Goal: Task Accomplishment & Management: Manage account settings

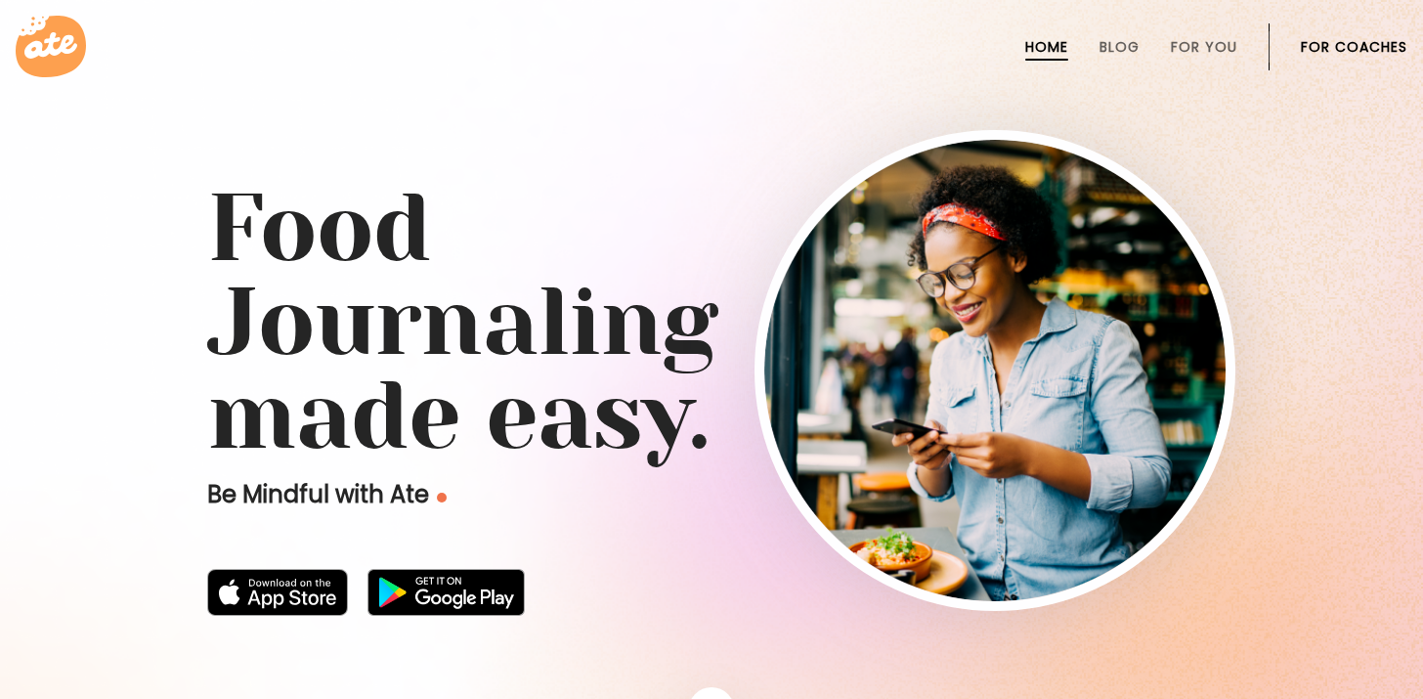
click at [1384, 44] on link "For Coaches" at bounding box center [1354, 47] width 107 height 16
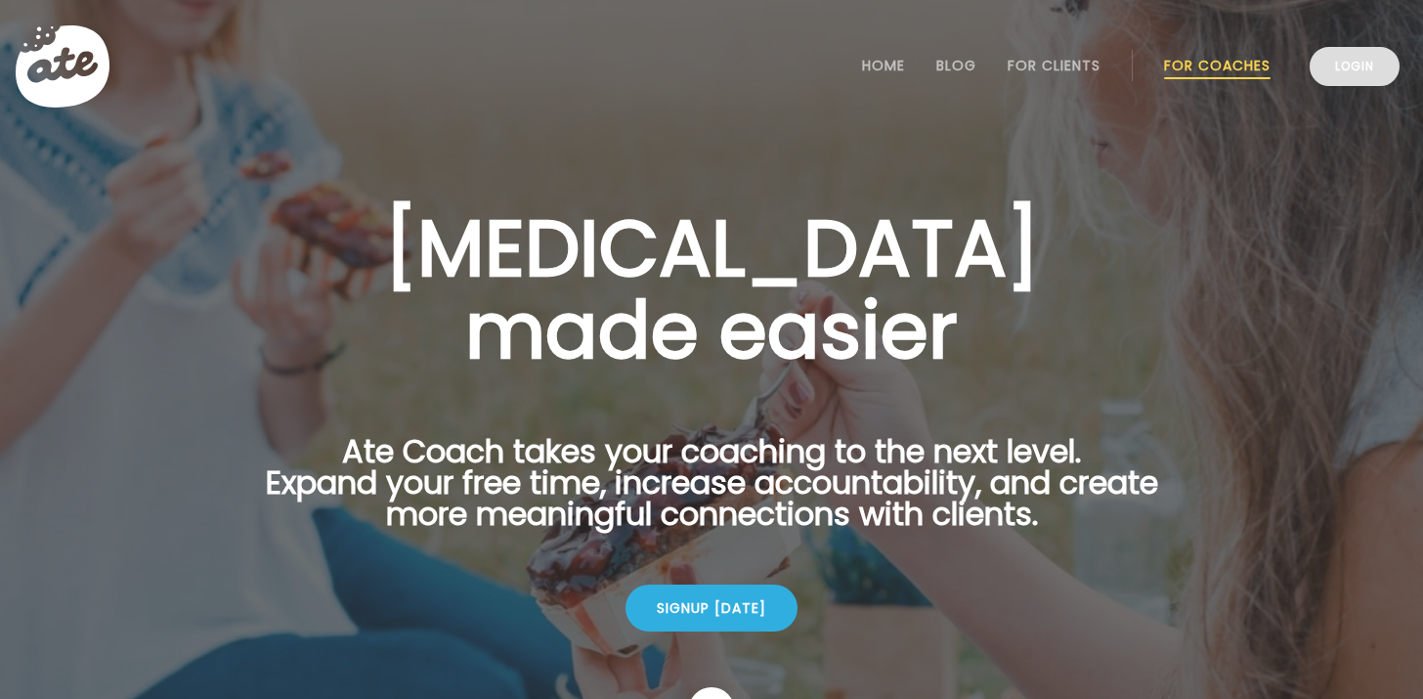
click at [1336, 64] on link "Login" at bounding box center [1354, 66] width 90 height 39
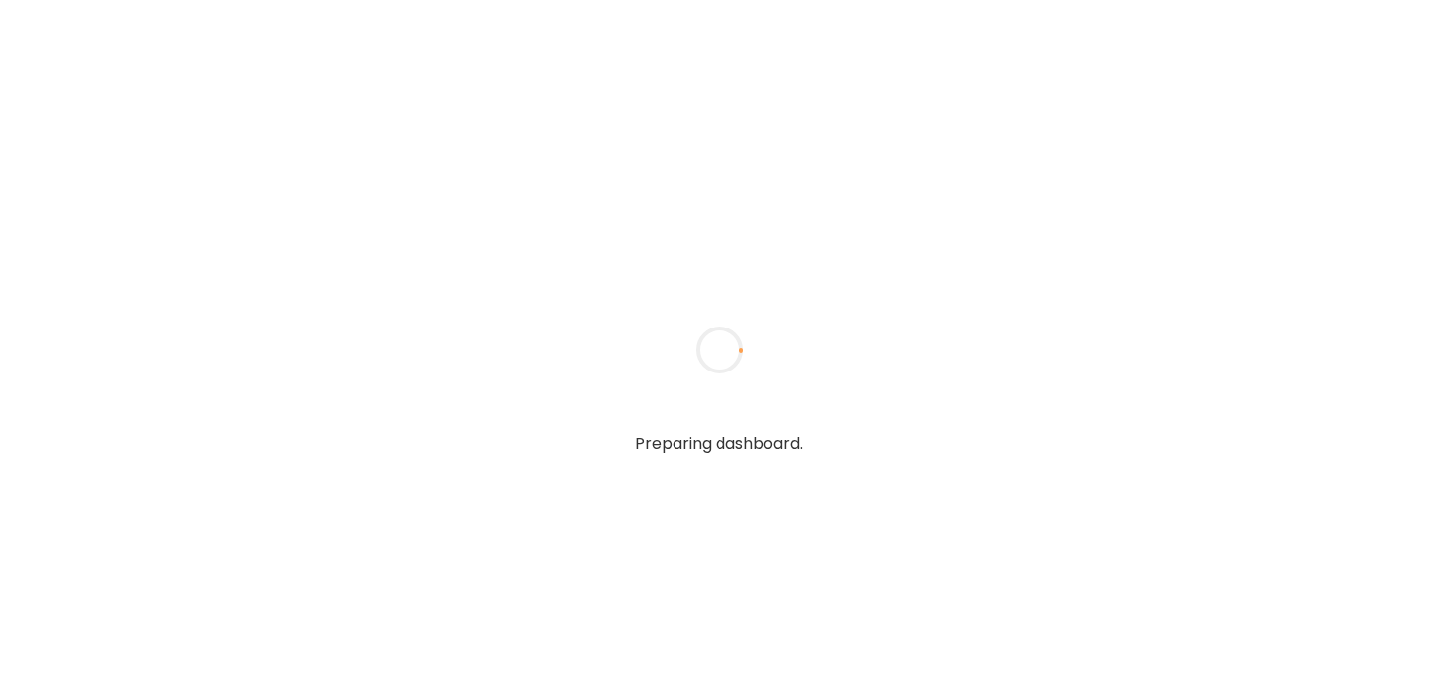
type input "**********"
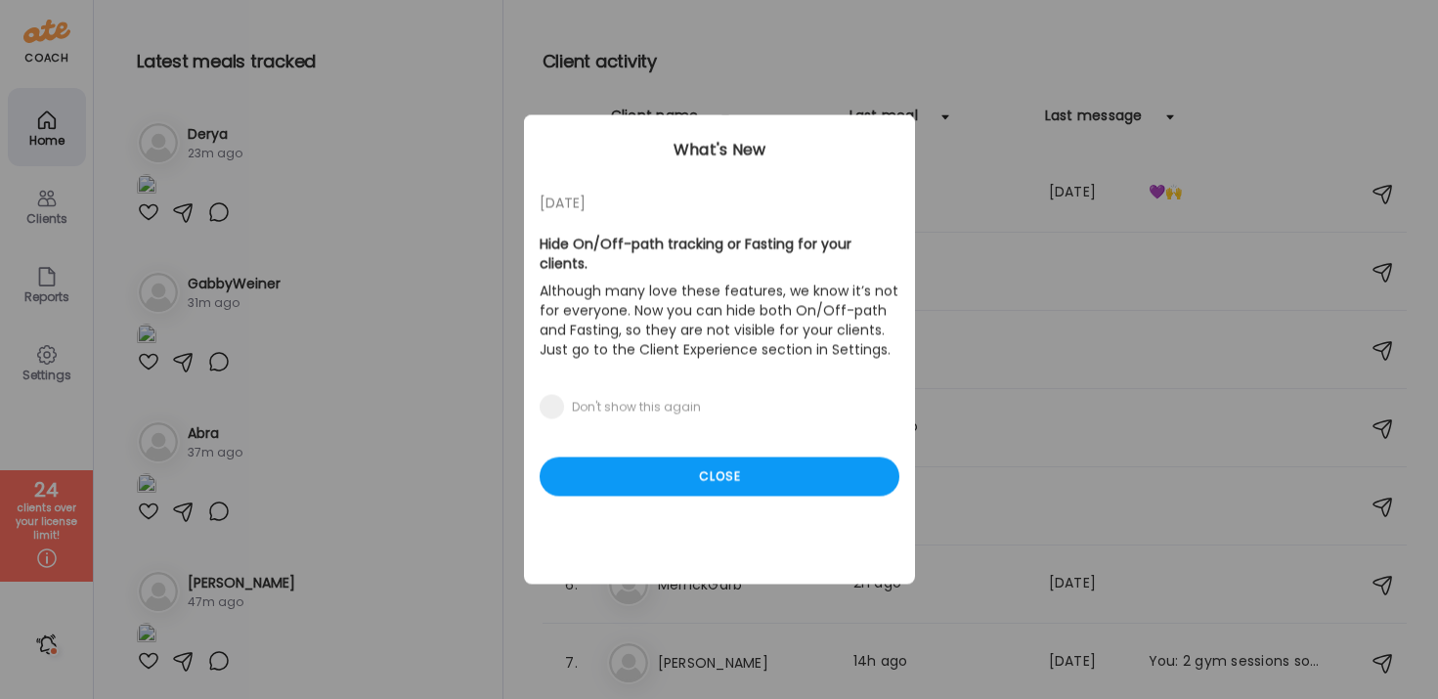
click at [753, 486] on div "[DATE] Hide On/Off-path tracking or Fasting for your clients. Although many lov…" at bounding box center [719, 349] width 391 height 469
click at [744, 468] on div "Close" at bounding box center [719, 476] width 360 height 39
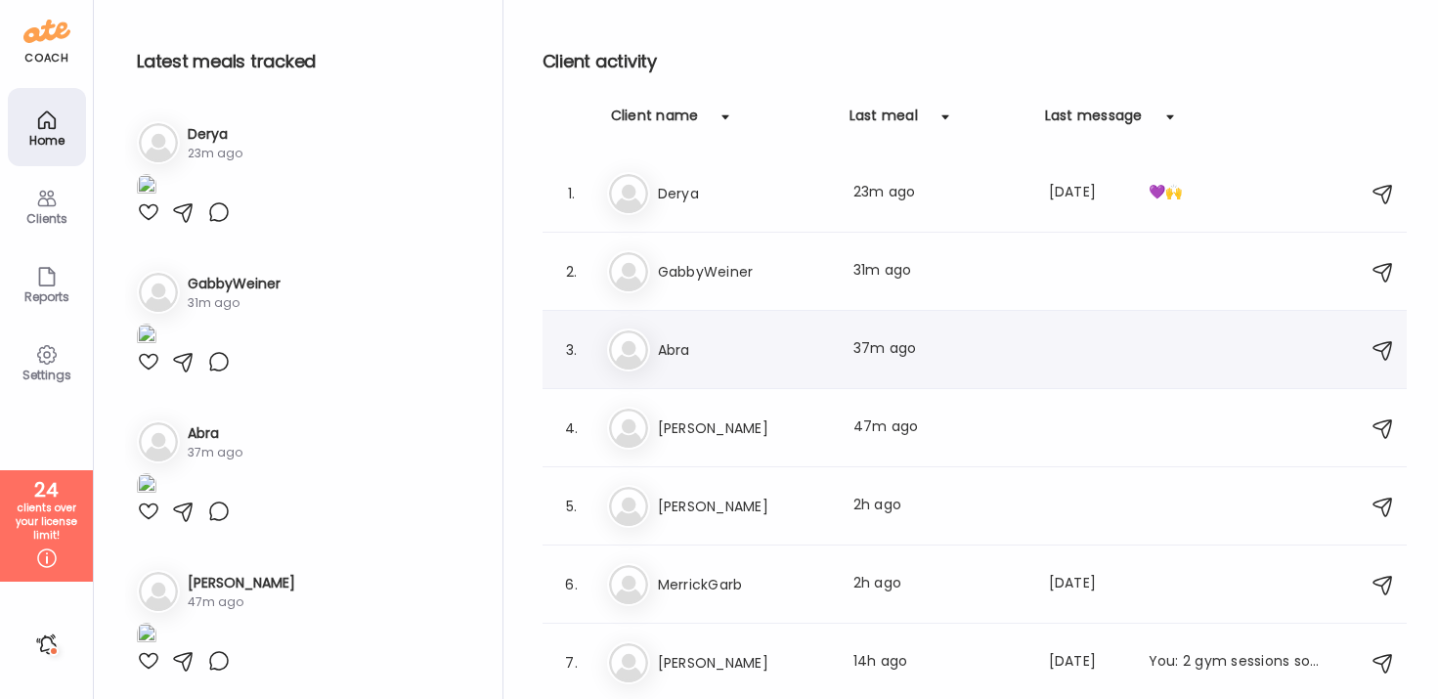
click at [724, 335] on div "Ab Abra Last meal: 37m ago" at bounding box center [977, 349] width 741 height 43
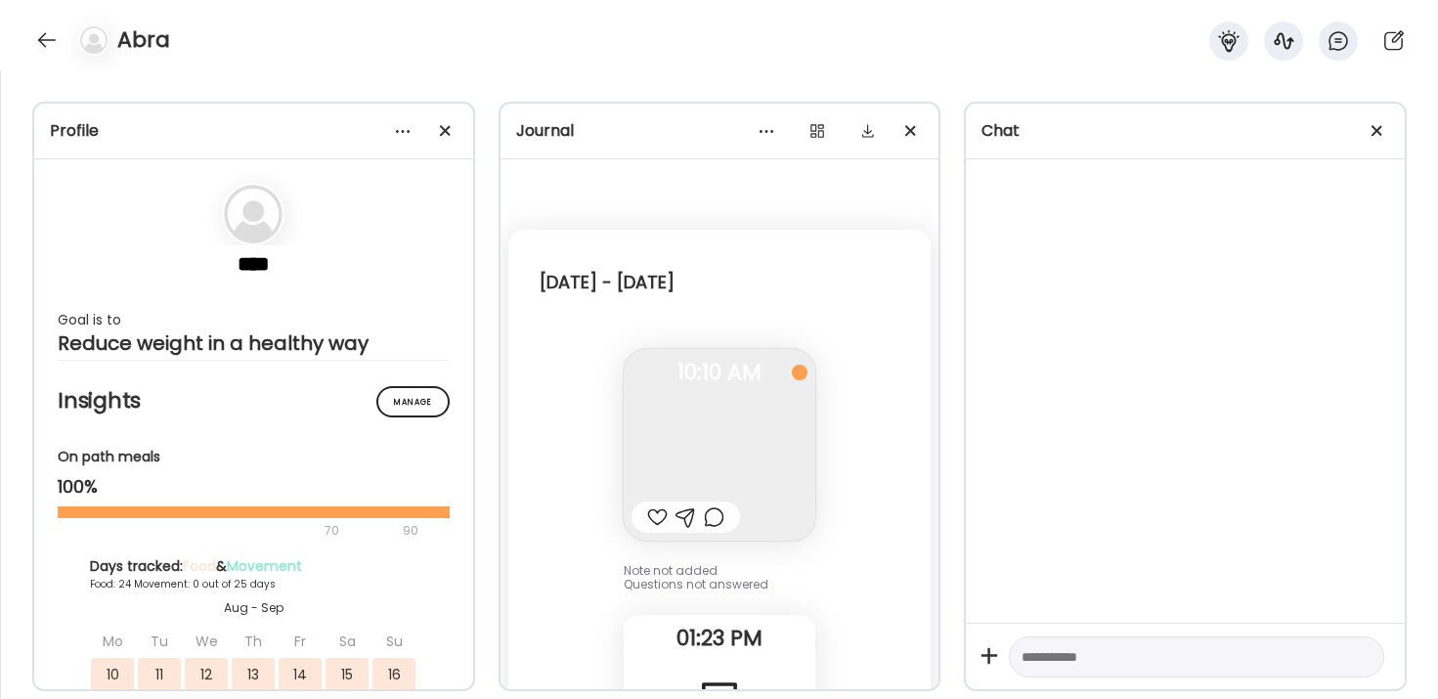
scroll to position [89034, 0]
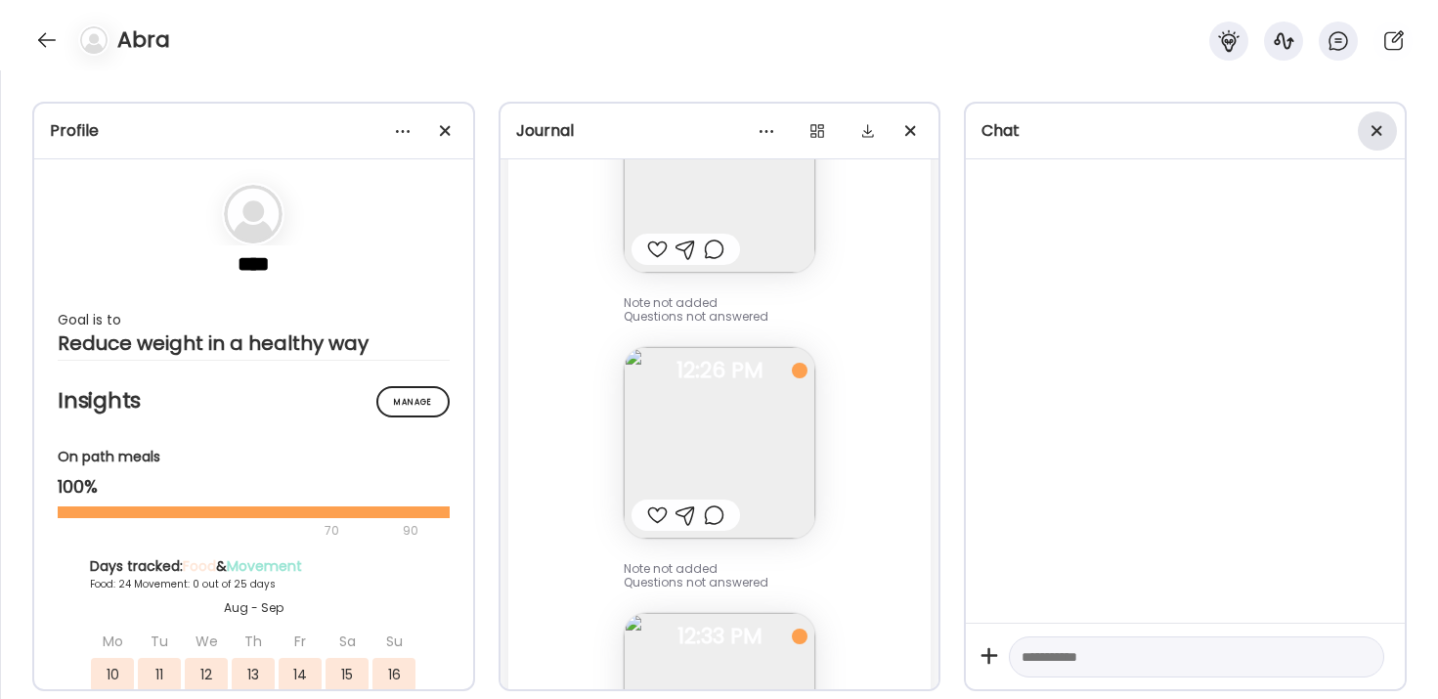
click at [1385, 126] on div at bounding box center [1376, 130] width 39 height 39
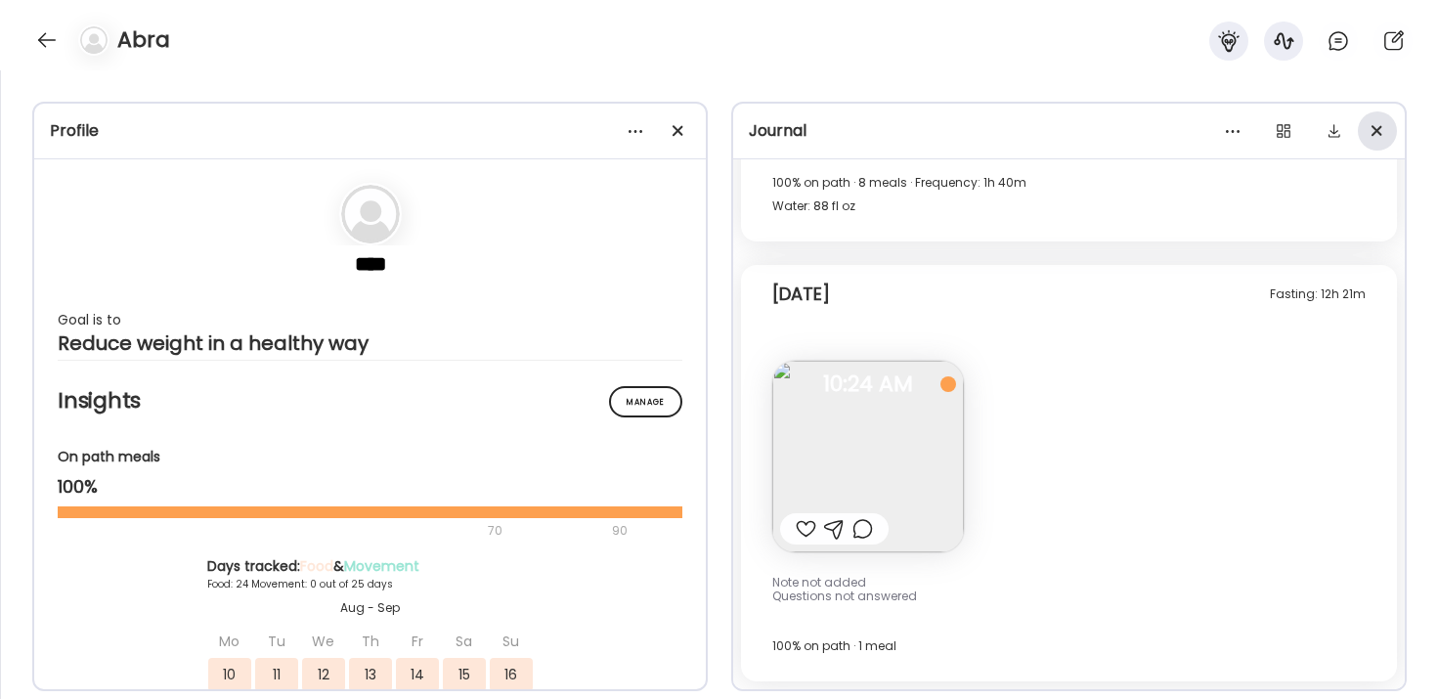
scroll to position [64945, 0]
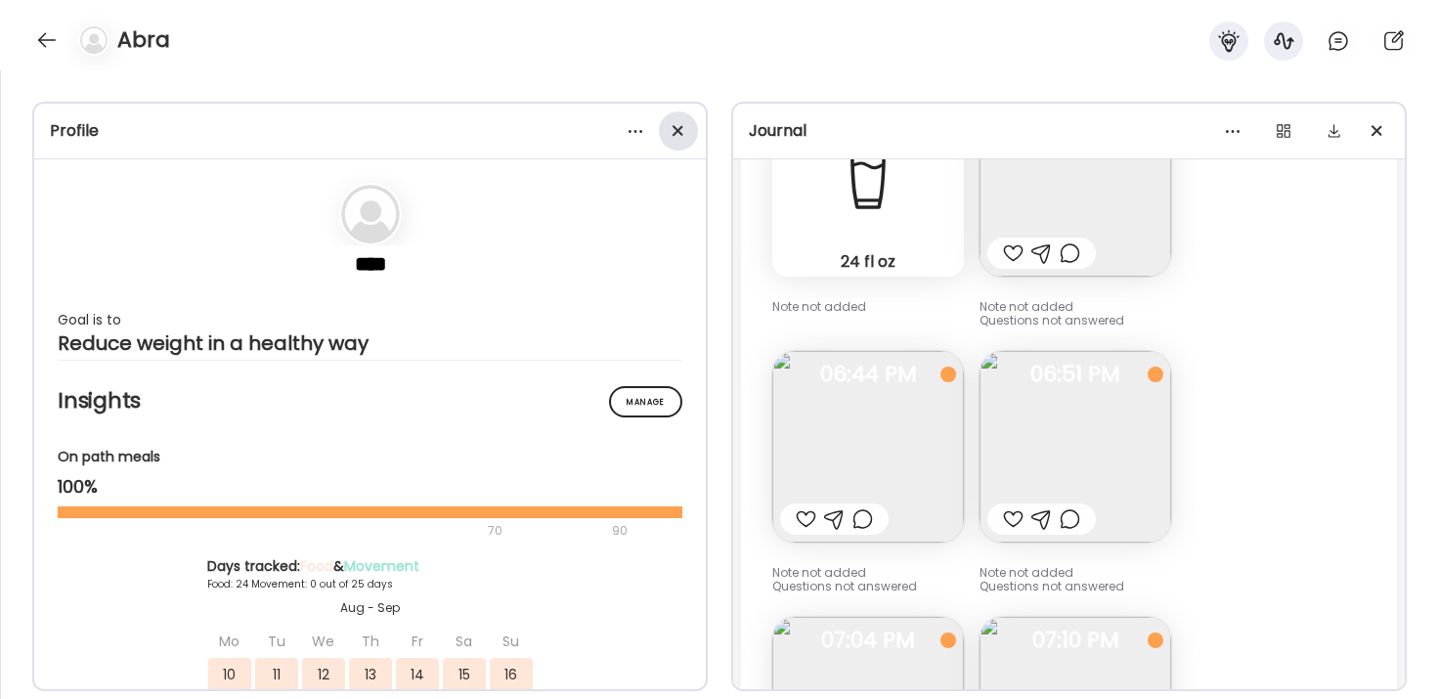
click at [665, 124] on div at bounding box center [678, 130] width 39 height 39
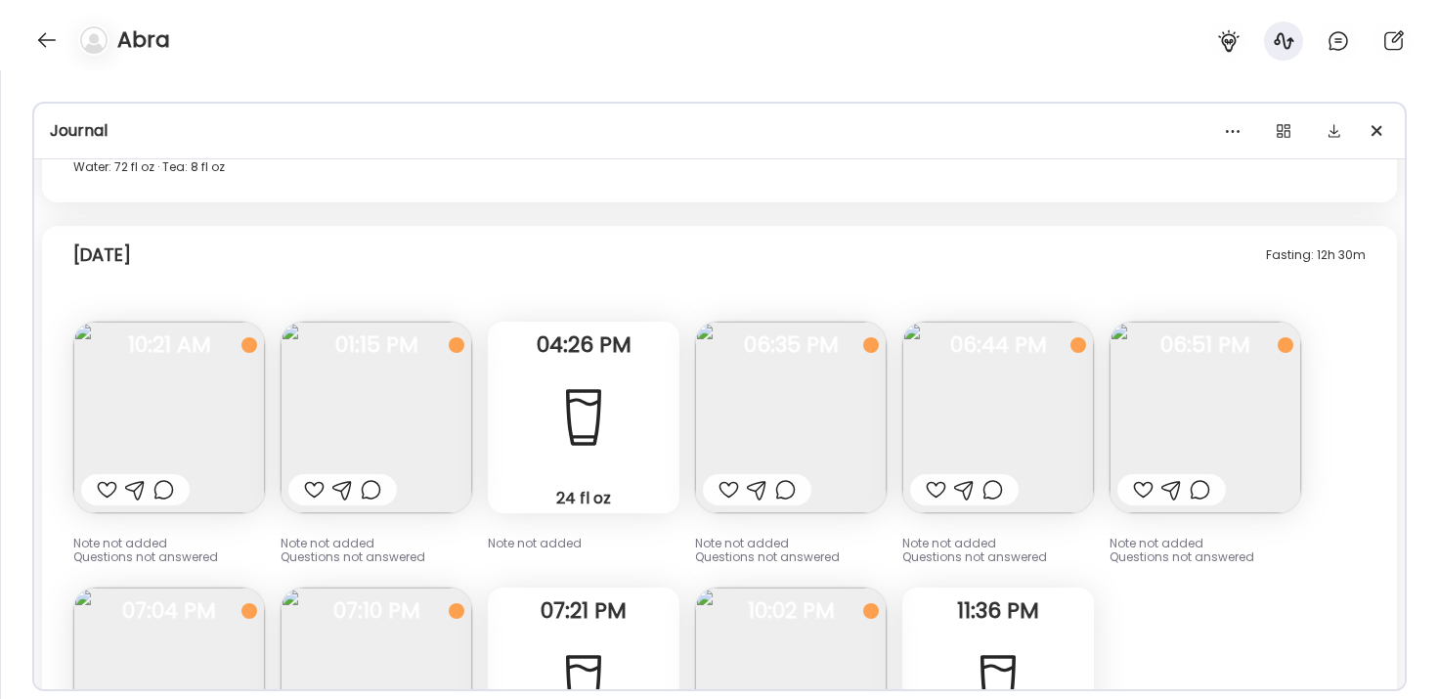
scroll to position [32580, 0]
